Goal: Task Accomplishment & Management: Complete application form

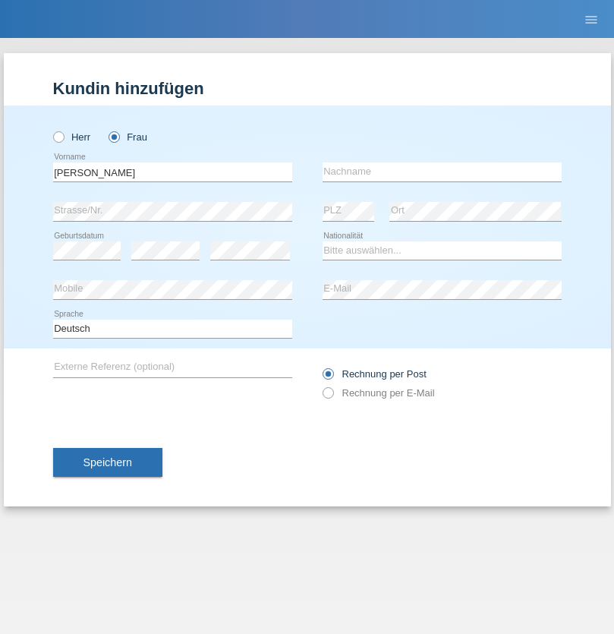
type input "Tamara"
click at [442, 171] on input "text" at bounding box center [441, 171] width 239 height 19
type input "Müler"
select select "SI"
select select "C"
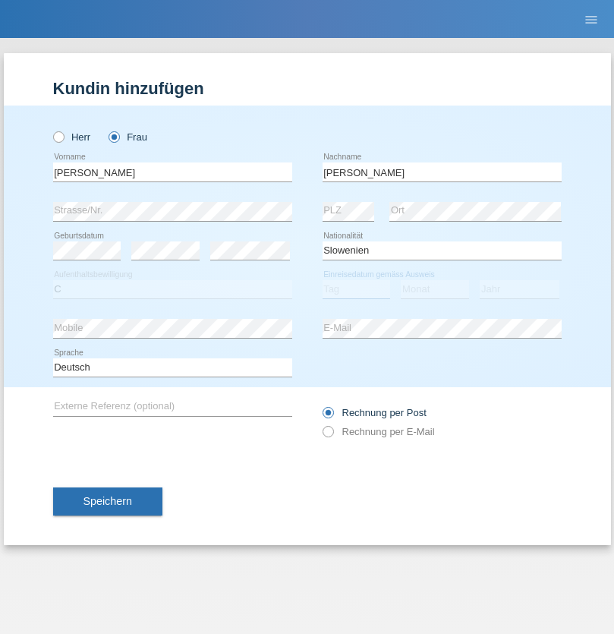
select select "25"
select select "08"
select select "2021"
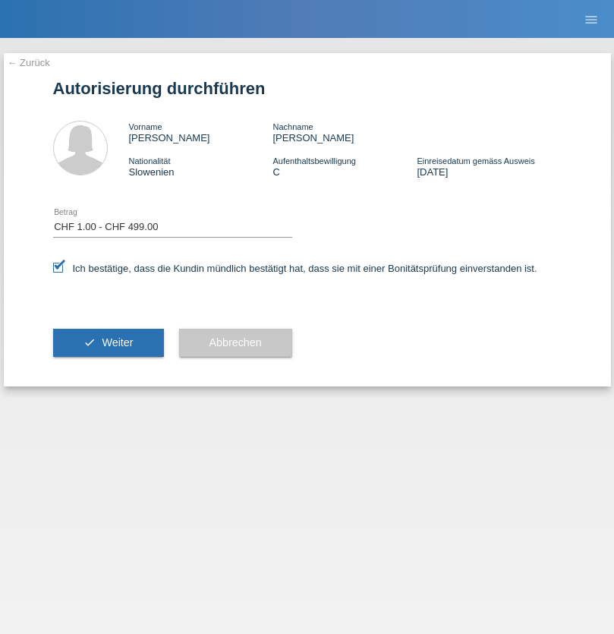
select select "1"
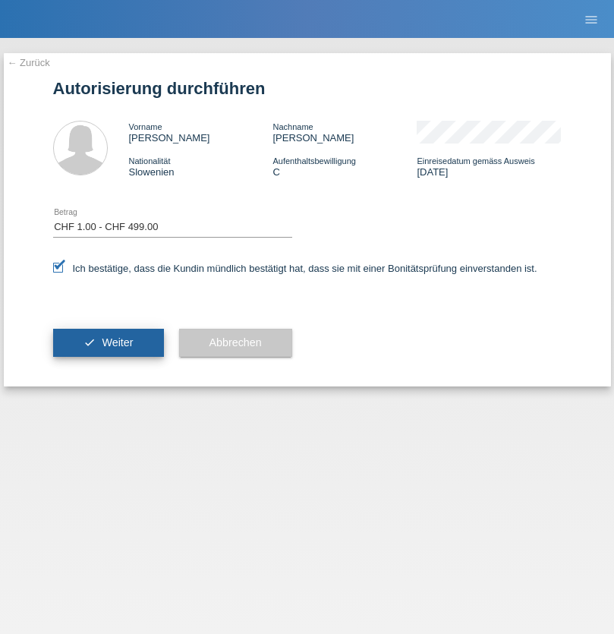
click at [108, 342] on span "Weiter" at bounding box center [117, 342] width 31 height 12
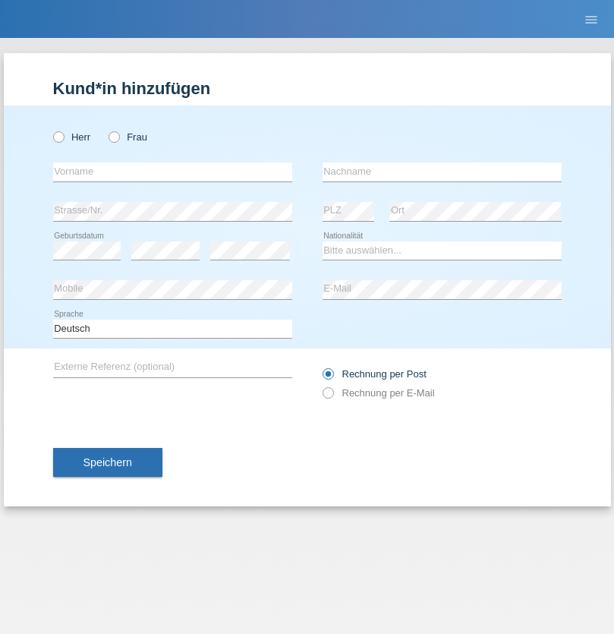
radio input "true"
click at [172, 171] on input "text" at bounding box center [172, 171] width 239 height 19
type input "[PERSON_NAME]"
click at [442, 171] on input "text" at bounding box center [441, 171] width 239 height 19
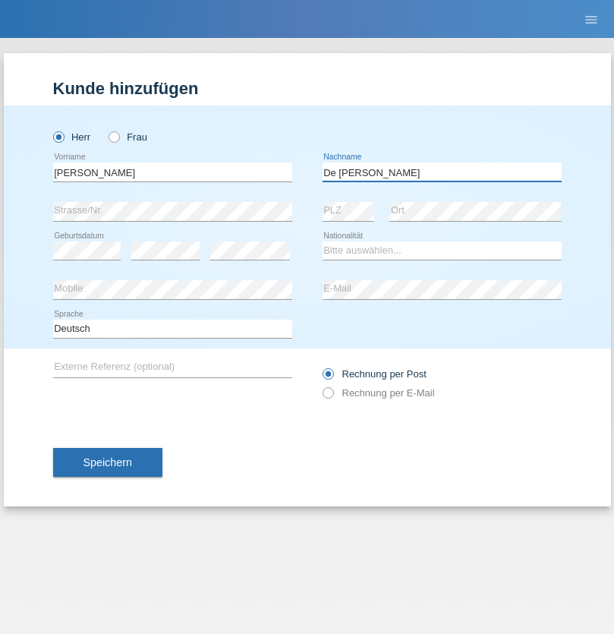
type input "De [PERSON_NAME]"
select select "CH"
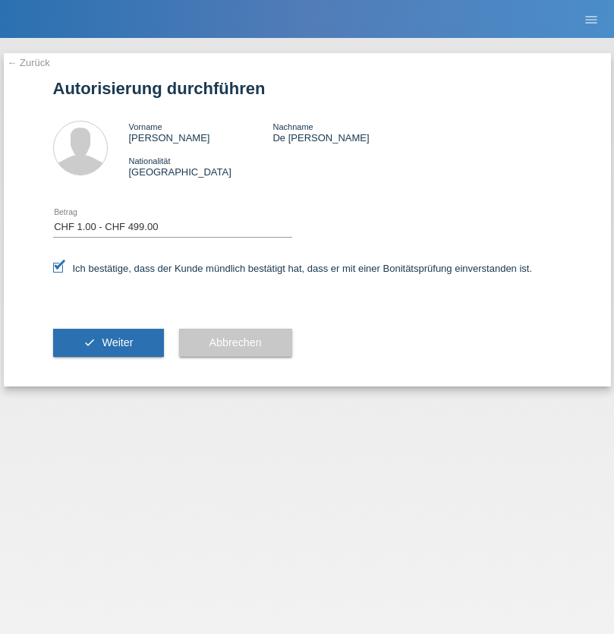
select select "1"
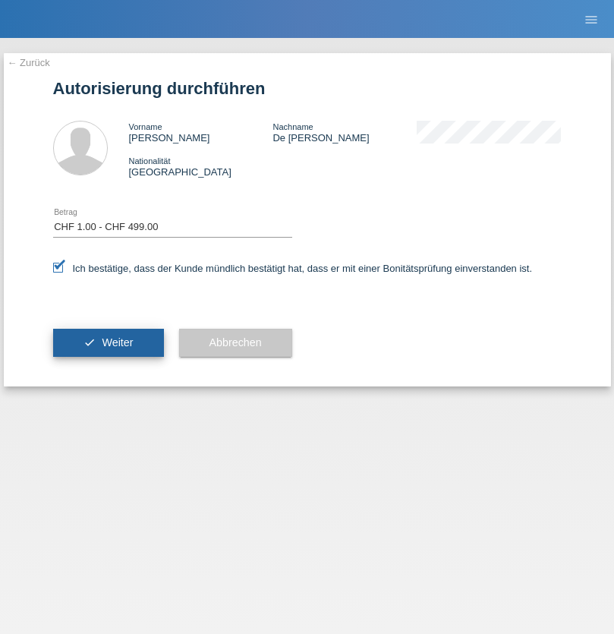
click at [108, 342] on span "Weiter" at bounding box center [117, 342] width 31 height 12
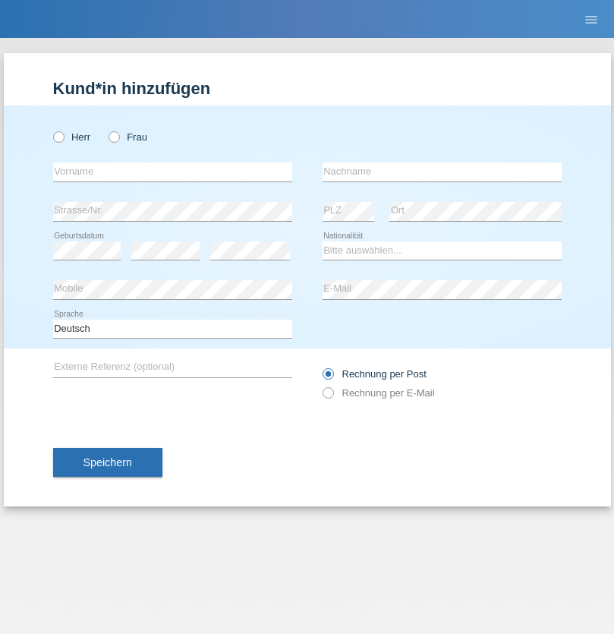
radio input "true"
click at [172, 171] on input "text" at bounding box center [172, 171] width 239 height 19
type input "Aldin"
click at [442, 171] on input "text" at bounding box center [441, 171] width 239 height 19
type input "Dzemaili"
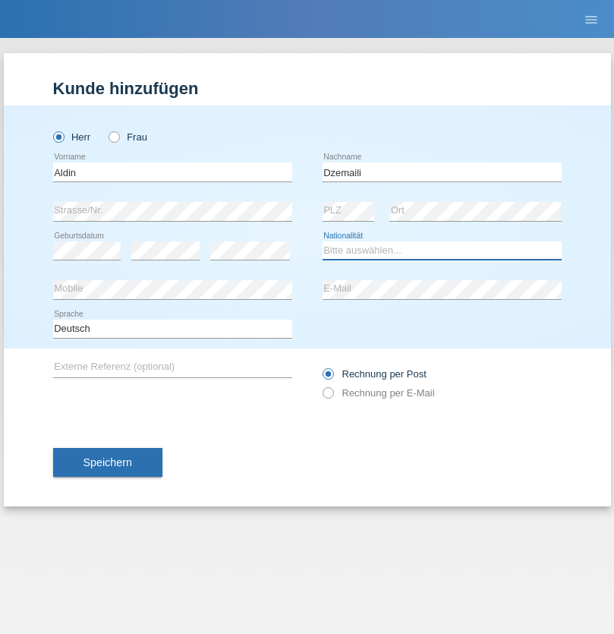
select select "AT"
select select "C"
select select "17"
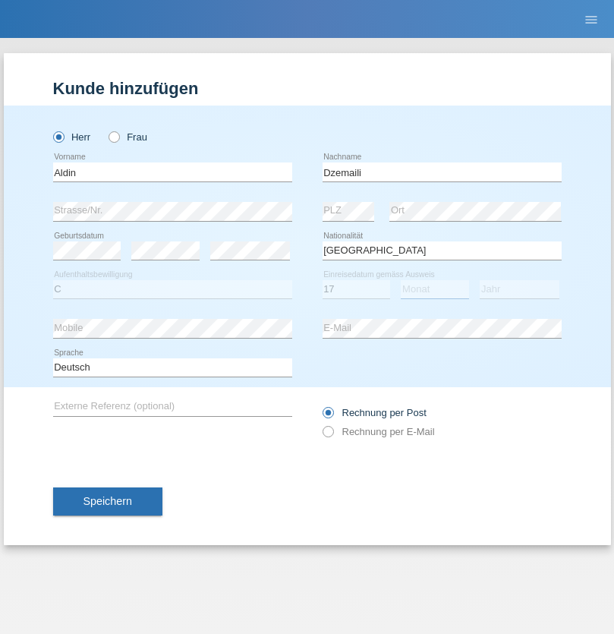
select select "09"
select select "2021"
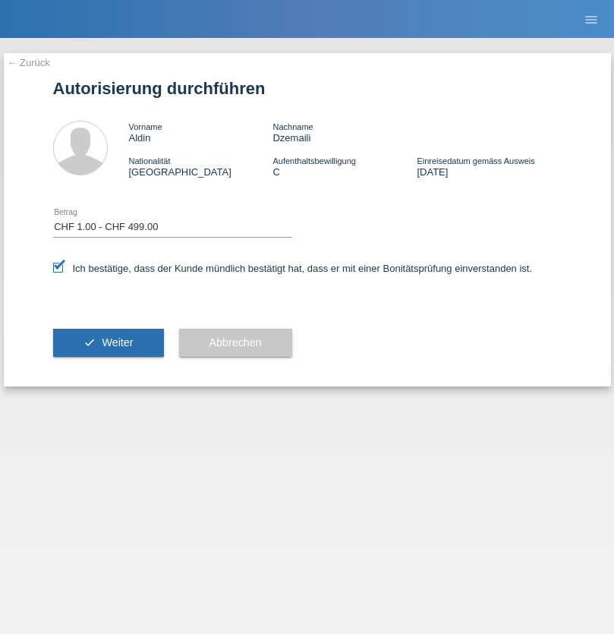
select select "1"
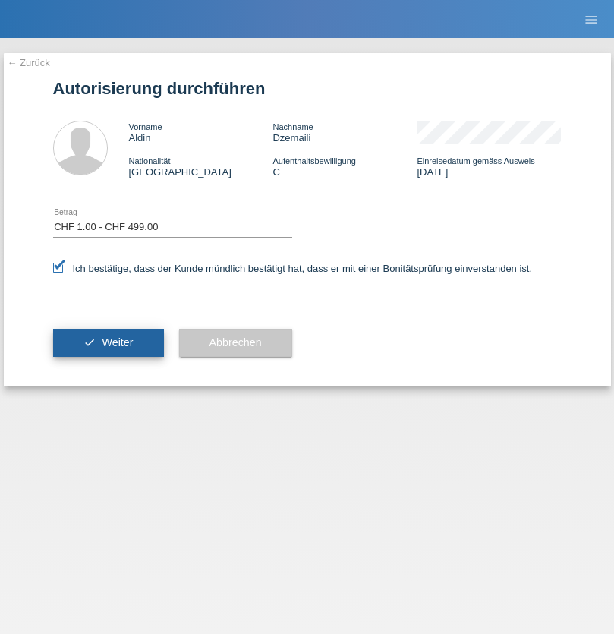
click at [108, 342] on span "Weiter" at bounding box center [117, 342] width 31 height 12
